Goal: Task Accomplishment & Management: Use online tool/utility

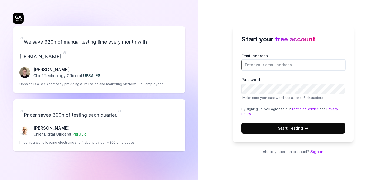
click at [263, 65] on input "Email address" at bounding box center [293, 65] width 104 height 11
type input "[EMAIL_ADDRESS][DOMAIN_NAME]"
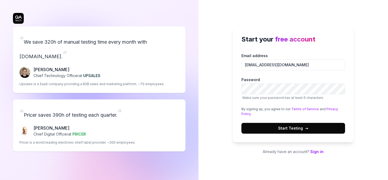
click at [222, 95] on div "Start your free account Email address tarditox@gmail.com Password Make sure you…" at bounding box center [293, 90] width 190 height 180
click at [241, 123] on button "Start Testing →" at bounding box center [293, 128] width 104 height 11
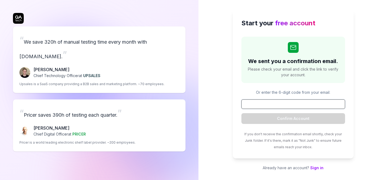
paste input "061503"
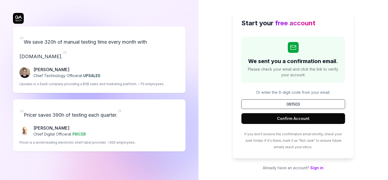
type input "061503"
click at [292, 120] on button "Confirm Account" at bounding box center [293, 118] width 104 height 11
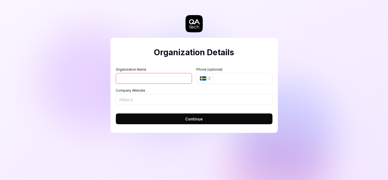
click at [159, 79] on input "Organization Name" at bounding box center [154, 78] width 76 height 11
type input "[PERSON_NAME]"
click at [211, 80] on icon "button" at bounding box center [209, 78] width 4 height 4
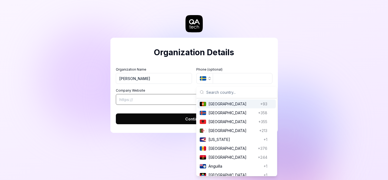
click at [160, 100] on input "Company Website" at bounding box center [194, 99] width 157 height 11
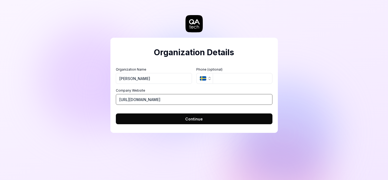
click at [164, 99] on input "https://www.claudiatardito.cl" at bounding box center [194, 99] width 157 height 11
paste input "tarditonotarde.github.io/CODE-LAB/index.htm"
type input "https://tarditonotarde.github.io/CODE-LAB/index.html"
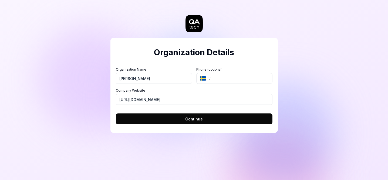
click at [205, 117] on button "Continue" at bounding box center [194, 119] width 157 height 11
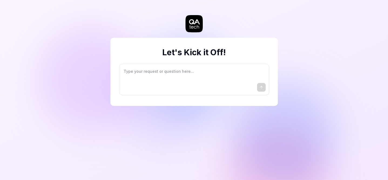
type textarea "*"
type textarea "I"
type textarea "*"
type textarea "I"
type textarea "*"
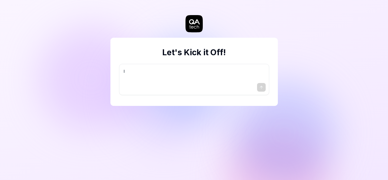
type textarea "I w"
type textarea "*"
type textarea "I wa"
type textarea "*"
type textarea "I wan"
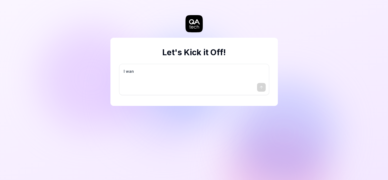
type textarea "*"
type textarea "I want"
type textarea "*"
type textarea "I want"
type textarea "*"
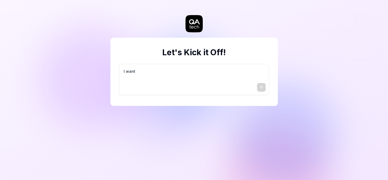
type textarea "I want a"
type textarea "*"
type textarea "I want a"
type textarea "*"
type textarea "I want a g"
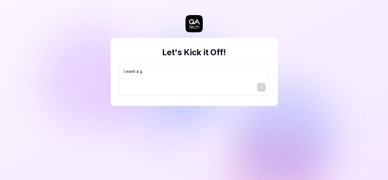
type textarea "*"
type textarea "I want a go"
type textarea "*"
type textarea "I want a goo"
type textarea "*"
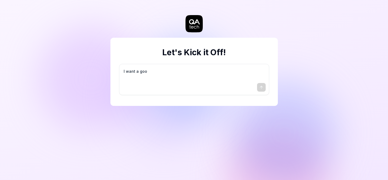
type textarea "I want a good"
type textarea "*"
type textarea "I want a good"
type textarea "*"
type textarea "I want a good t"
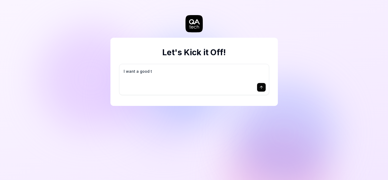
type textarea "*"
type textarea "I want a good te"
type textarea "*"
type textarea "I want a good tes"
type textarea "*"
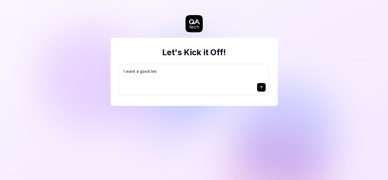
type textarea "I want a good test"
type textarea "*"
type textarea "I want a good test"
type textarea "*"
type textarea "I want a good test s"
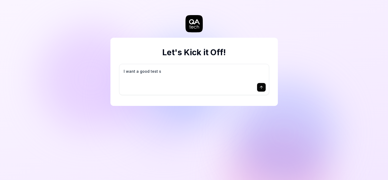
type textarea "*"
type textarea "I want a good test se"
type textarea "*"
type textarea "I want a good test set"
type textarea "*"
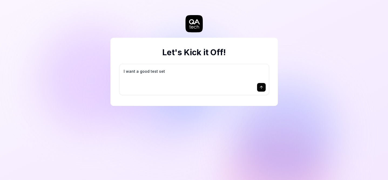
type textarea "I want a good test setu"
type textarea "*"
type textarea "I want a good test setup"
type textarea "*"
type textarea "I want a good test setup"
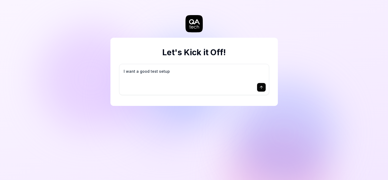
type textarea "*"
type textarea "I want a good test setup f"
type textarea "*"
type textarea "I want a good test setup fo"
type textarea "*"
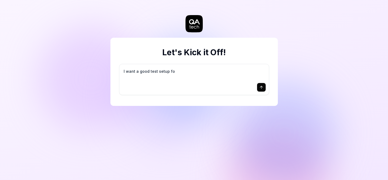
type textarea "I want a good test setup for"
type textarea "*"
type textarea "I want a good test setup for"
type textarea "*"
type textarea "I want a good test setup for m"
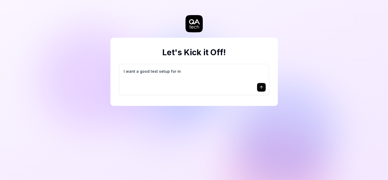
type textarea "*"
type textarea "I want a good test setup for my"
type textarea "*"
type textarea "I want a good test setup for my"
type textarea "*"
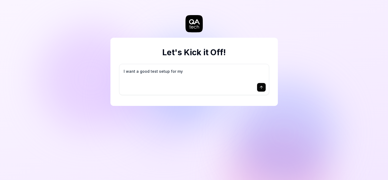
type textarea "I want a good test setup for my s"
type textarea "*"
type textarea "I want a good test setup for my si"
type textarea "*"
type textarea "I want a good test setup for my sit"
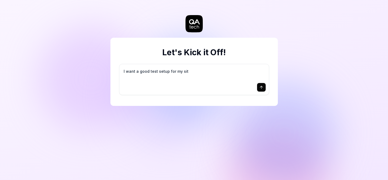
type textarea "*"
type textarea "I want a good test setup for my site"
type textarea "*"
type textarea "I want a good test setup for my site"
type textarea "*"
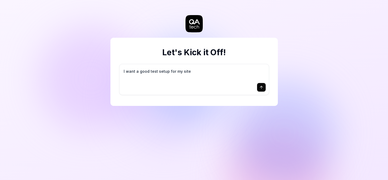
type textarea "I want a good test setup for my site -"
type textarea "*"
type textarea "I want a good test setup for my site -"
type textarea "*"
type textarea "I want a good test setup for my site - h"
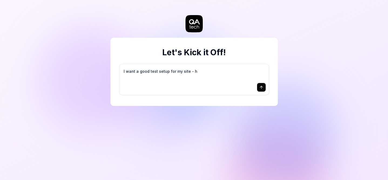
type textarea "*"
type textarea "I want a good test setup for my site - he"
type textarea "*"
type textarea "I want a good test setup for my site - hel"
type textarea "*"
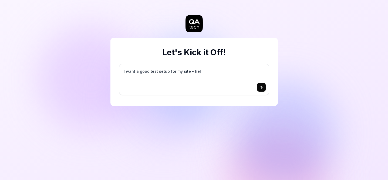
type textarea "I want a good test setup for my site - help"
type textarea "*"
type textarea "I want a good test setup for my site - help"
type textarea "*"
type textarea "I want a good test setup for my site - help m"
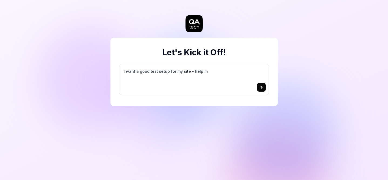
type textarea "*"
type textarea "I want a good test setup for my site - help me"
type textarea "*"
type textarea "I want a good test setup for my site - help me"
type textarea "*"
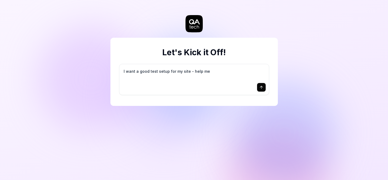
type textarea "I want a good test setup for my site - help me c"
type textarea "*"
type textarea "I want a good test setup for my site - help me cr"
type textarea "*"
type textarea "I want a good test setup for my site - help me cre"
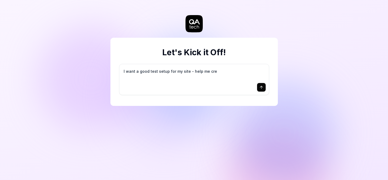
type textarea "*"
type textarea "I want a good test setup for my site - help me crea"
type textarea "*"
type textarea "I want a good test setup for my site - help me creat"
type textarea "*"
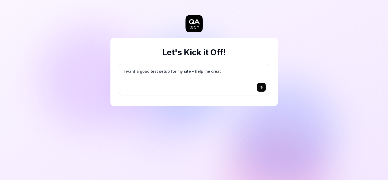
type textarea "I want a good test setup for my site - help me create"
type textarea "*"
type textarea "I want a good test setup for my site - help me create"
type textarea "*"
type textarea "I want a good test setup for my site - help me create t"
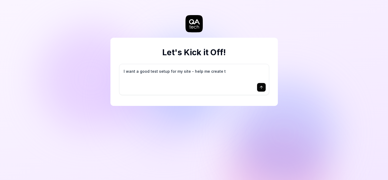
type textarea "*"
type textarea "I want a good test setup for my site - help me create th"
type textarea "*"
type textarea "I want a good test setup for my site - help me create the"
type textarea "*"
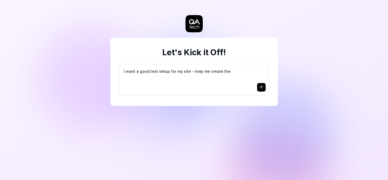
type textarea "I want a good test setup for my site - help me create the"
type textarea "*"
type textarea "I want a good test setup for my site - help me create the f"
type textarea "*"
type textarea "I want a good test setup for my site - help me create the fi"
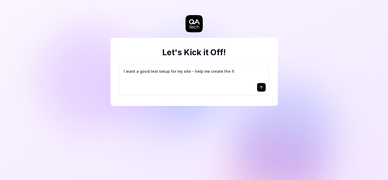
type textarea "*"
type textarea "I want a good test setup for my site - help me create the fir"
type textarea "*"
type textarea "I want a good test setup for my site - help me create the firs"
type textarea "*"
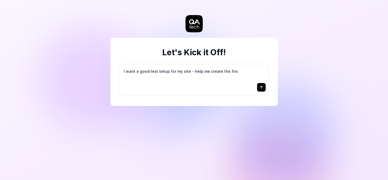
type textarea "I want a good test setup for my site - help me create the first"
type textarea "*"
type textarea "I want a good test setup for my site - help me create the first"
type textarea "*"
type textarea "I want a good test setup for my site - help me create the first 3"
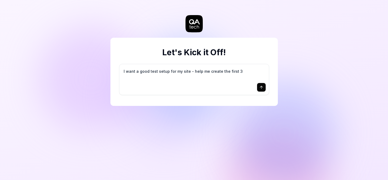
type textarea "*"
type textarea "I want a good test setup for my site - help me create the first 3-"
type textarea "*"
type textarea "I want a good test setup for my site - help me create the first 3-5"
type textarea "*"
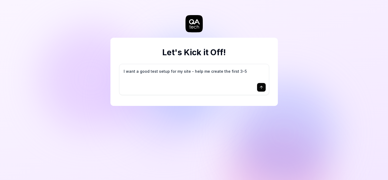
type textarea "I want a good test setup for my site - help me create the first 3-5"
type textarea "*"
type textarea "I want a good test setup for my site - help me create the first 3-5 t"
type textarea "*"
type textarea "I want a good test setup for my site - help me create the first 3-5 te"
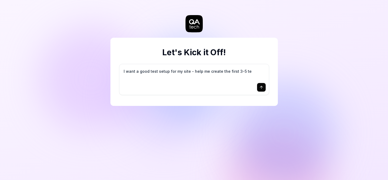
type textarea "*"
type textarea "I want a good test setup for my site - help me create the first 3-5 tes"
type textarea "*"
type textarea "I want a good test setup for my site - help me create the first 3-5 test"
type textarea "*"
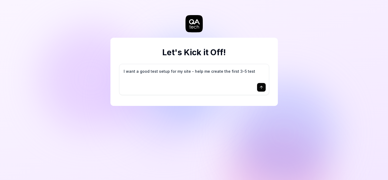
type textarea "I want a good test setup for my site - help me create the first 3-5 test"
type textarea "*"
type textarea "I want a good test setup for my site - help me create the first 3-5 test c"
type textarea "*"
type textarea "I want a good test setup for my site - help me create the first 3-5 test ca"
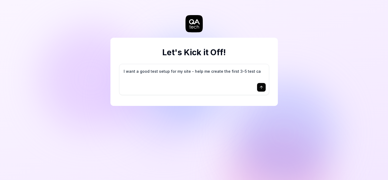
type textarea "*"
type textarea "I want a good test setup for my site - help me create the first 3-5 test cas"
type textarea "*"
type textarea "I want a good test setup for my site - help me create the first 3-5 test case"
type textarea "*"
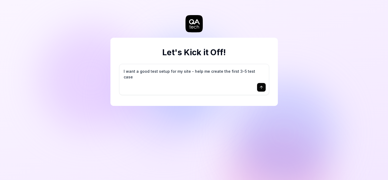
type textarea "I want a good test setup for my site - help me create the first 3-5 test cases"
click at [261, 87] on icon "submit" at bounding box center [261, 87] width 4 height 4
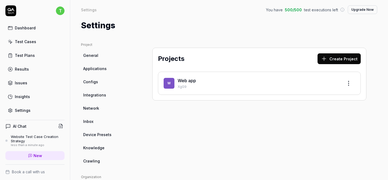
click at [183, 85] on p "XgG9" at bounding box center [258, 87] width 161 height 5
click at [165, 84] on span "W" at bounding box center [169, 83] width 11 height 11
click at [180, 84] on div "Web app XgG9" at bounding box center [258, 83] width 161 height 12
click at [167, 84] on span "W" at bounding box center [169, 83] width 11 height 11
click at [97, 57] on span "General" at bounding box center [90, 56] width 15 height 6
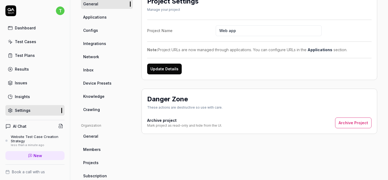
scroll to position [14, 0]
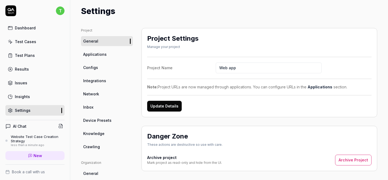
click at [103, 106] on link "Inbox" at bounding box center [107, 107] width 52 height 10
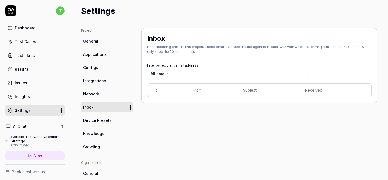
click at [99, 120] on span "Device Presets" at bounding box center [97, 121] width 28 height 6
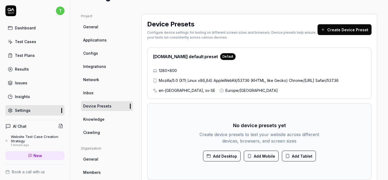
scroll to position [26, 0]
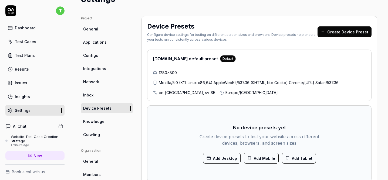
click at [214, 70] on div "1280×800 Mozilla/5.0 (X11; Linux x86_64) AppleWebKit/537.36 (KHTML, like Gecko)…" at bounding box center [259, 83] width 213 height 26
click at [90, 28] on span "General" at bounding box center [90, 29] width 15 height 6
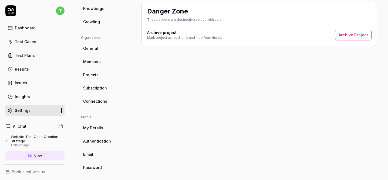
scroll to position [140, 0]
click at [40, 140] on div "Website Test Case Creation Strategy" at bounding box center [38, 139] width 54 height 9
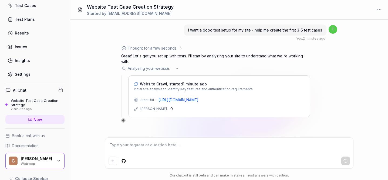
scroll to position [46, 0]
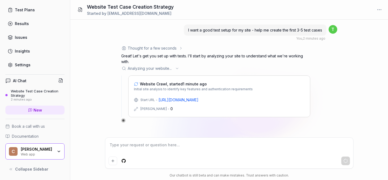
click at [26, 138] on span "Documentation" at bounding box center [25, 137] width 27 height 6
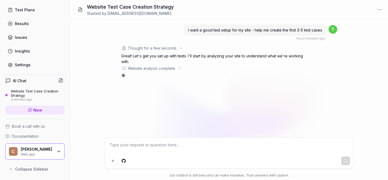
scroll to position [0, 0]
click at [165, 68] on div "Website analysis complete" at bounding box center [152, 69] width 48 height 6
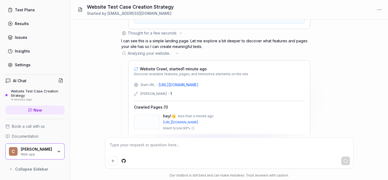
scroll to position [154, 0]
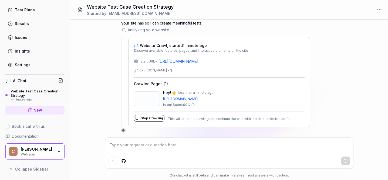
click at [162, 69] on div "Max Depth - 1" at bounding box center [219, 70] width 171 height 6
click at [137, 70] on icon at bounding box center [136, 70] width 4 height 4
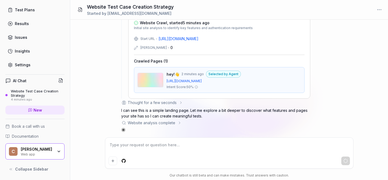
scroll to position [61, 0]
click at [162, 123] on div "Website analysis complete" at bounding box center [152, 123] width 48 height 6
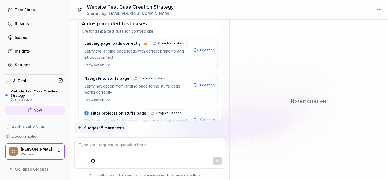
scroll to position [360, 0]
click at [107, 63] on icon "button" at bounding box center [108, 64] width 5 height 5
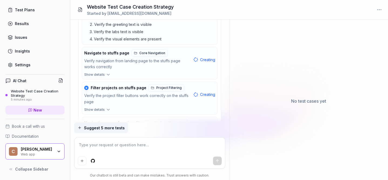
scroll to position [427, 0]
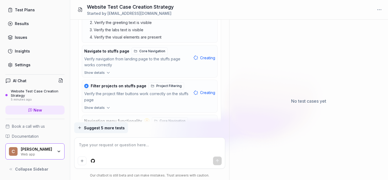
click at [107, 72] on icon "button" at bounding box center [108, 72] width 5 height 5
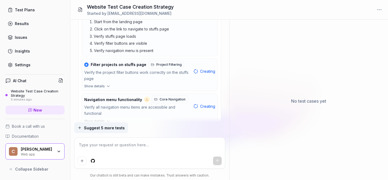
scroll to position [515, 0]
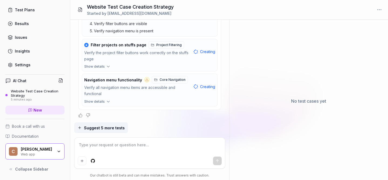
click at [104, 66] on span "Show details" at bounding box center [94, 66] width 21 height 5
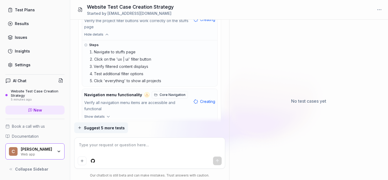
scroll to position [562, 0]
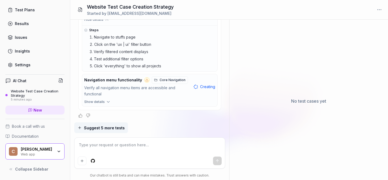
click at [105, 101] on button "Show details" at bounding box center [149, 103] width 135 height 7
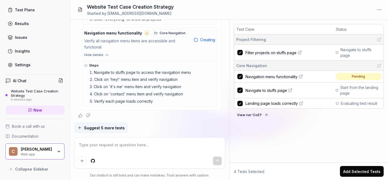
scroll to position [609, 0]
click at [117, 129] on span "Suggest 5 more tests" at bounding box center [104, 128] width 41 height 6
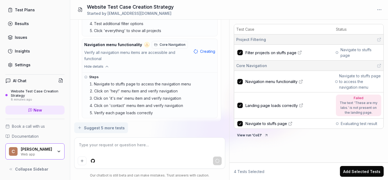
scroll to position [639, 0]
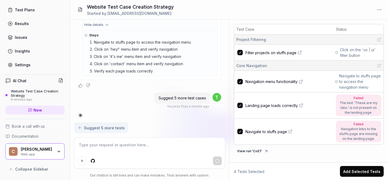
click at [359, 134] on div "Navigation links to the stuffs page are missing on the landing page." at bounding box center [359, 134] width 40 height 15
click at [312, 131] on link "Navigate to stuffs page" at bounding box center [288, 132] width 87 height 6
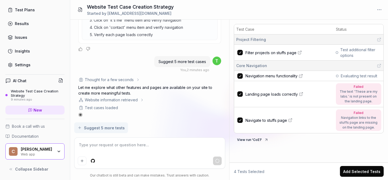
scroll to position [675, 0]
click at [276, 93] on span "Landing page loads correctly" at bounding box center [271, 95] width 52 height 6
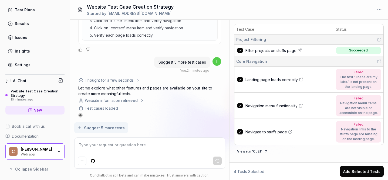
click at [274, 132] on span "Navigate to stuffs page" at bounding box center [266, 132] width 42 height 6
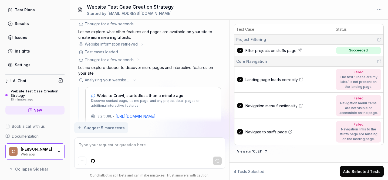
scroll to position [753, 0]
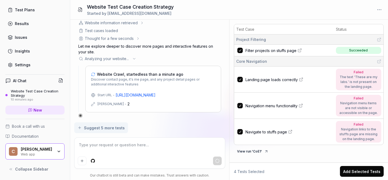
click at [287, 105] on span "Navigation menu functionality" at bounding box center [271, 106] width 52 height 6
click at [127, 103] on div "2" at bounding box center [128, 104] width 2 height 6
click at [281, 50] on span "Filter projects on stuffs page" at bounding box center [270, 51] width 51 height 6
click at [117, 103] on div "Max Depth - 2" at bounding box center [113, 104] width 32 height 6
click at [107, 103] on div "Max Depth -" at bounding box center [111, 104] width 29 height 5
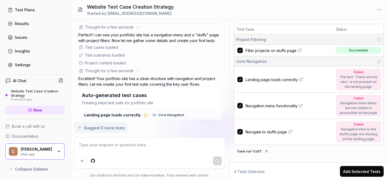
scroll to position [281, 0]
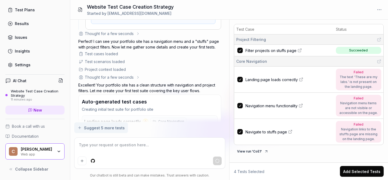
click at [25, 53] on div "Insights" at bounding box center [22, 51] width 15 height 6
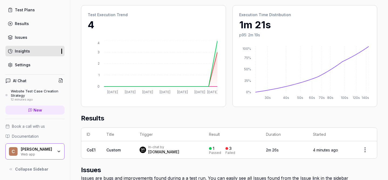
scroll to position [185, 0]
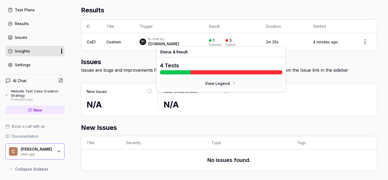
click at [229, 39] on div "3" at bounding box center [230, 40] width 2 height 5
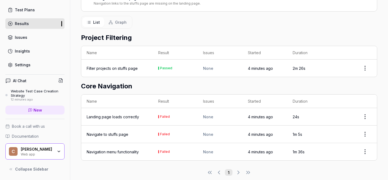
scroll to position [144, 0]
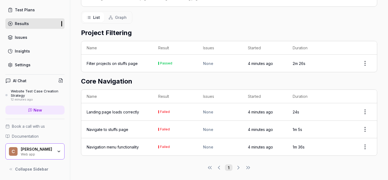
click at [29, 95] on div "Website Test Case Creation Strategy" at bounding box center [38, 93] width 54 height 9
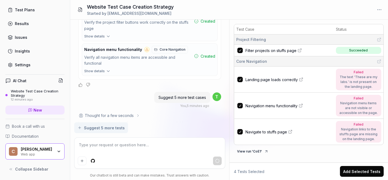
scroll to position [367, 0]
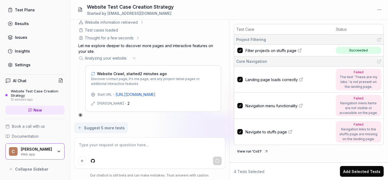
click at [256, 150] on button "View run ' CoE1 '" at bounding box center [253, 151] width 38 height 9
type textarea "*"
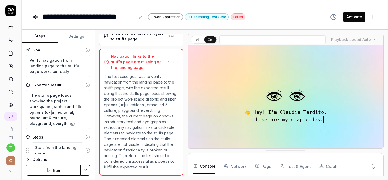
type textarea "*"
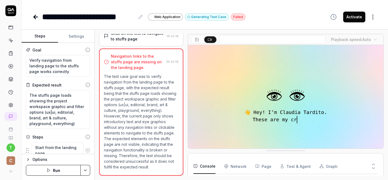
scroll to position [123, 0]
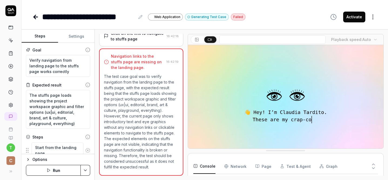
click at [289, 117] on video at bounding box center [285, 106] width 195 height 122
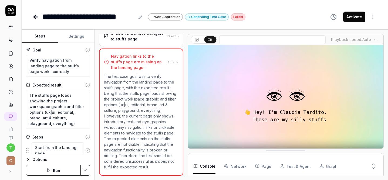
click at [195, 40] on icon at bounding box center [197, 40] width 4 height 4
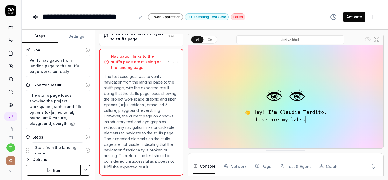
click at [285, 117] on img at bounding box center [285, 106] width 195 height 122
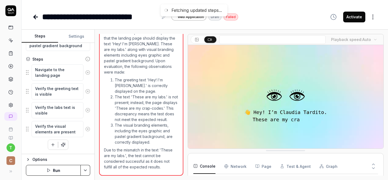
scroll to position [78, 0]
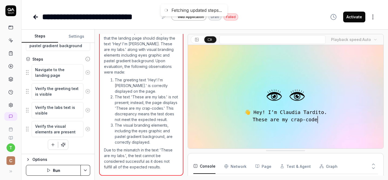
type textarea "*"
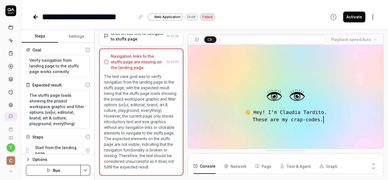
type textarea "*"
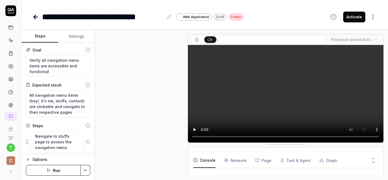
scroll to position [55, 0]
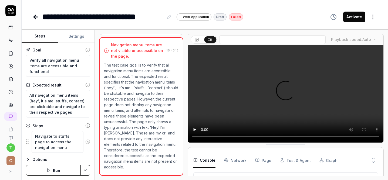
type textarea "*"
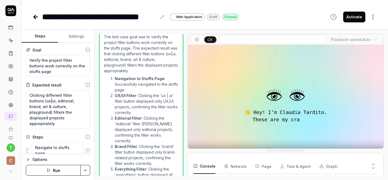
scroll to position [224, 0]
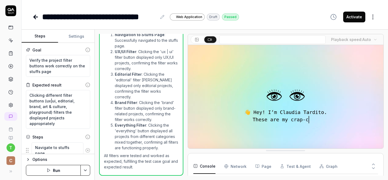
type textarea "*"
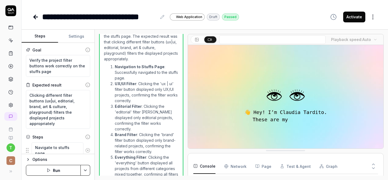
scroll to position [171, 0]
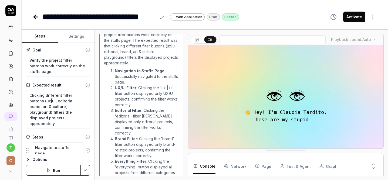
click at [366, 38] on body "**********" at bounding box center [194, 90] width 388 height 180
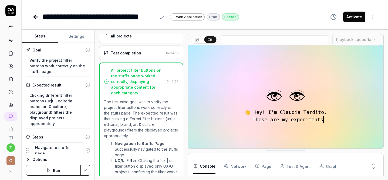
scroll to position [97, 0]
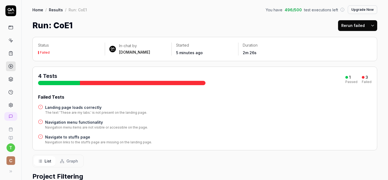
scroll to position [144, 0]
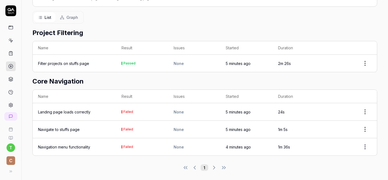
click at [10, 66] on icon at bounding box center [10, 66] width 5 height 5
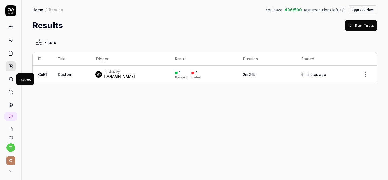
click at [9, 80] on icon at bounding box center [11, 79] width 4 height 1
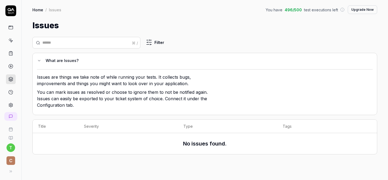
click at [9, 93] on icon at bounding box center [10, 92] width 5 height 5
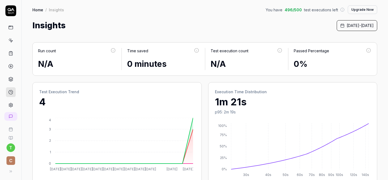
click at [9, 131] on icon at bounding box center [11, 129] width 4 height 4
